Goal: Information Seeking & Learning: Learn about a topic

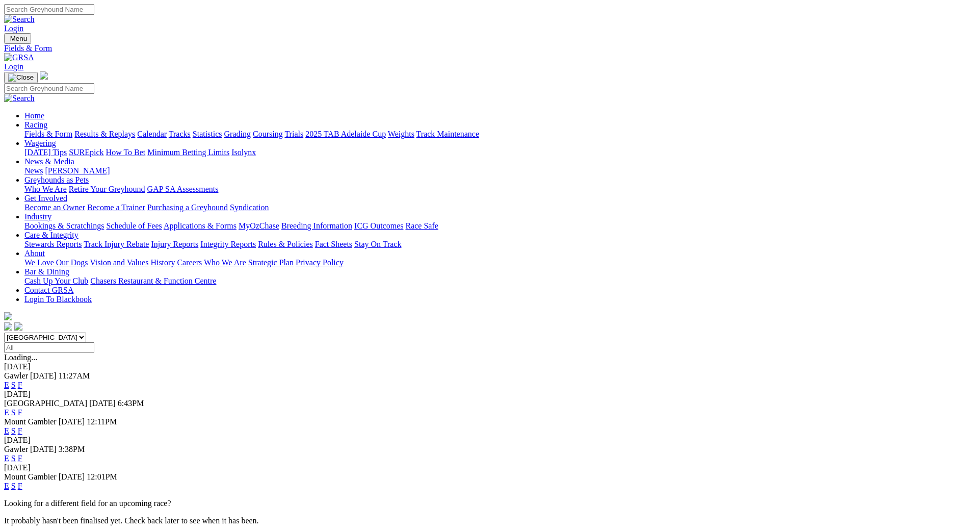
click at [72, 129] on link "Fields & Form" at bounding box center [48, 133] width 48 height 9
click at [167, 129] on link "Calendar" at bounding box center [152, 133] width 30 height 9
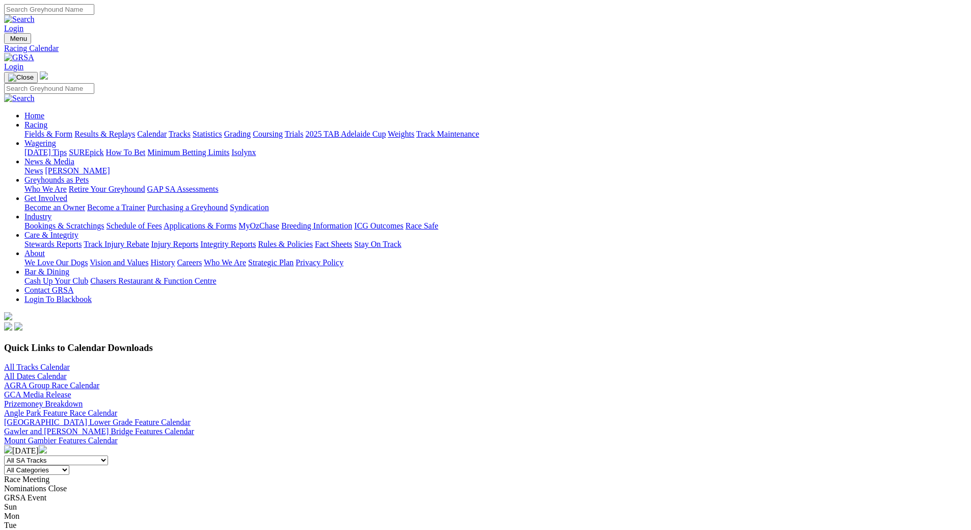
click at [69, 465] on select "All Categories Race Meetings GRSA Events Nomination Dates" at bounding box center [36, 470] width 65 height 10
select select "0"
click at [69, 465] on select "All Categories Race Meetings GRSA Events Nomination Dates" at bounding box center [36, 470] width 65 height 10
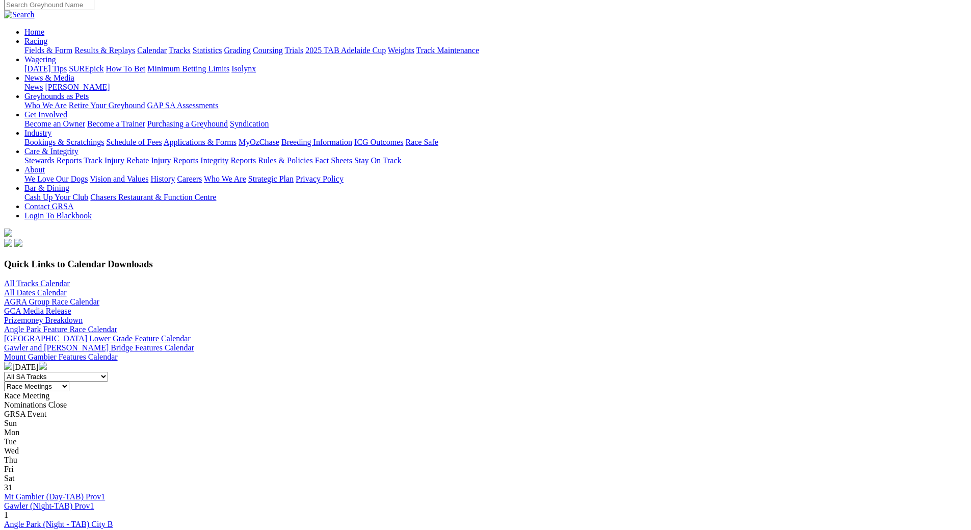
scroll to position [102, 0]
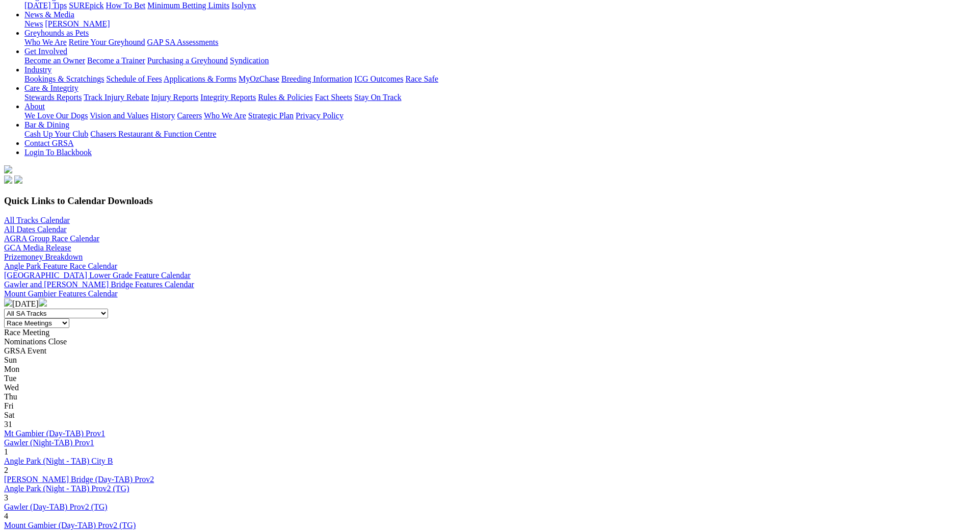
scroll to position [153, 0]
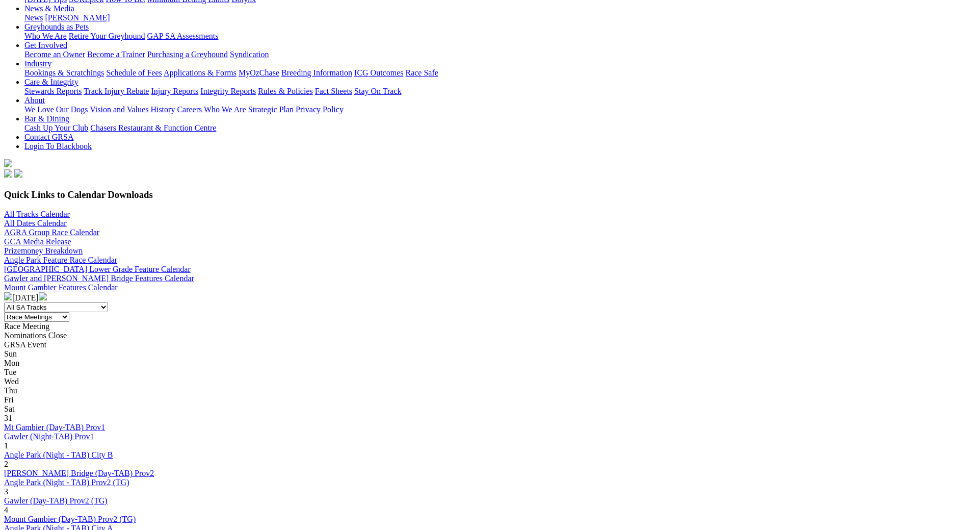
click at [154, 529] on link "[PERSON_NAME] Bridge (Day-TAB) Prov2" at bounding box center [79, 537] width 150 height 9
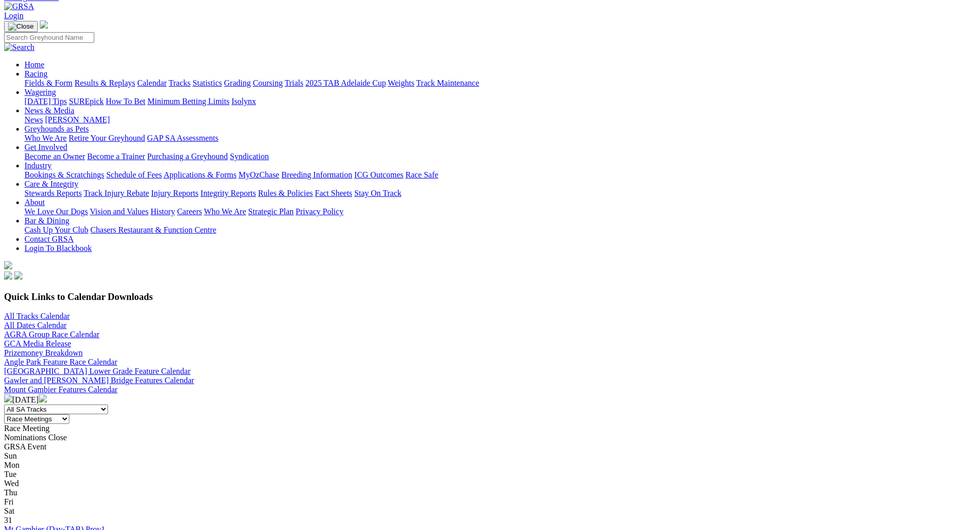
scroll to position [102, 0]
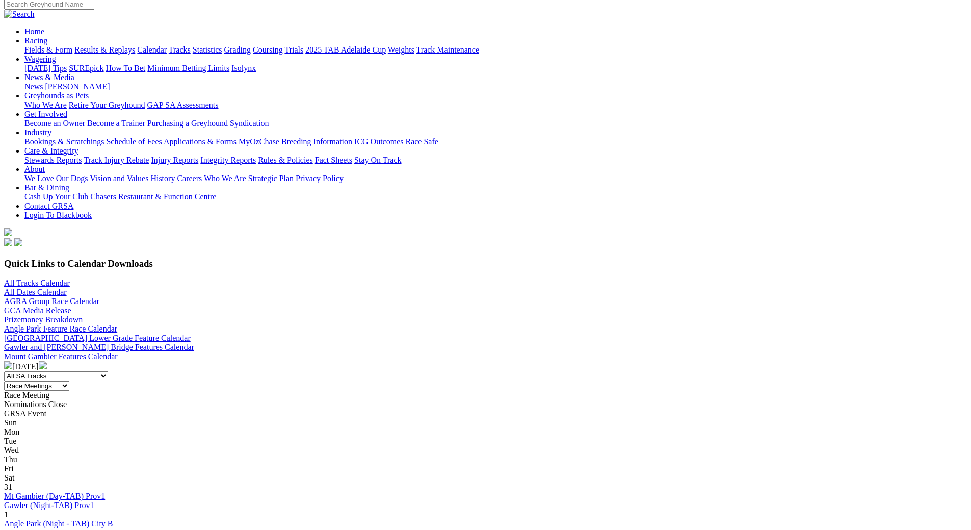
scroll to position [153, 0]
